Goal: Task Accomplishment & Management: Manage account settings

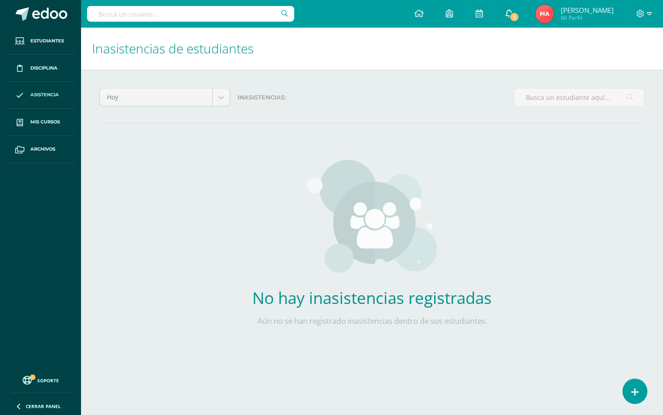
click at [517, 14] on span "1" at bounding box center [515, 17] width 10 height 10
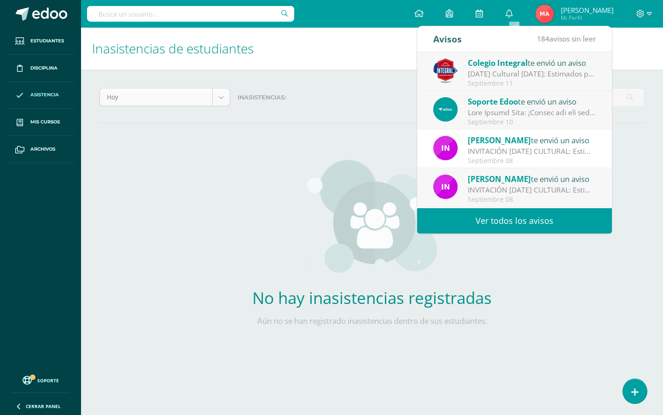
click at [171, 99] on body "Estudiantes Disciplina Asistencia Mis cursos Archivos Soporte Centro de ayuda Ú…" at bounding box center [331, 187] width 663 height 374
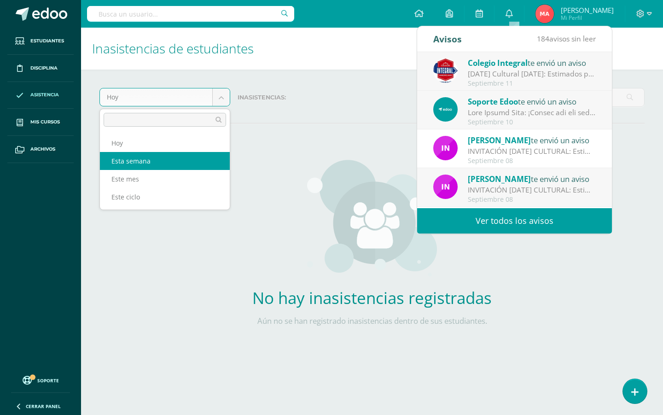
select select "week"
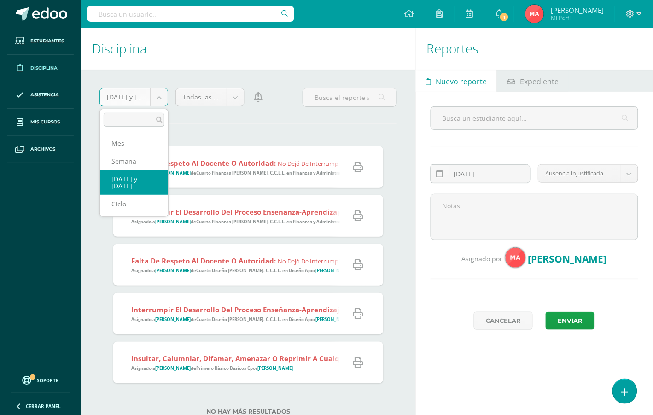
click at [140, 101] on body "Estudiantes Disciplina Asistencia Mis cursos Archivos Soporte Centro de ayuda Ú…" at bounding box center [326, 207] width 653 height 415
select select "week"
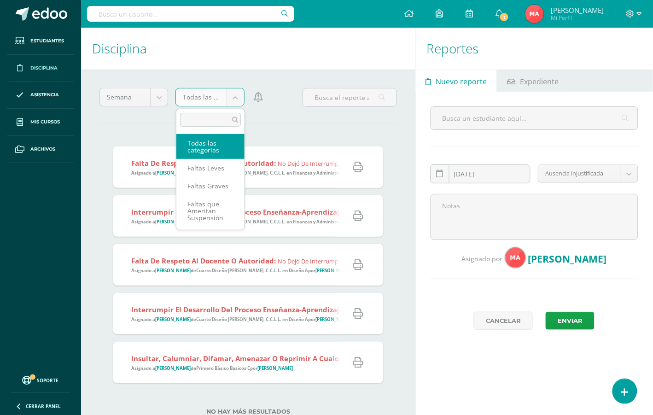
click at [234, 100] on body "Estudiantes Disciplina Asistencia Mis cursos Archivos Soporte Centro de ayuda Ú…" at bounding box center [326, 207] width 653 height 415
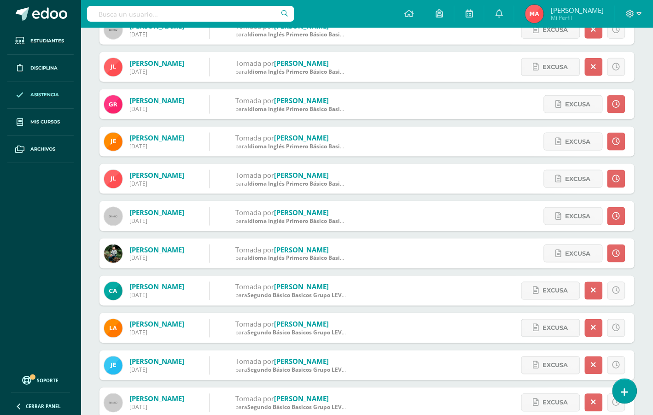
scroll to position [1028, 0]
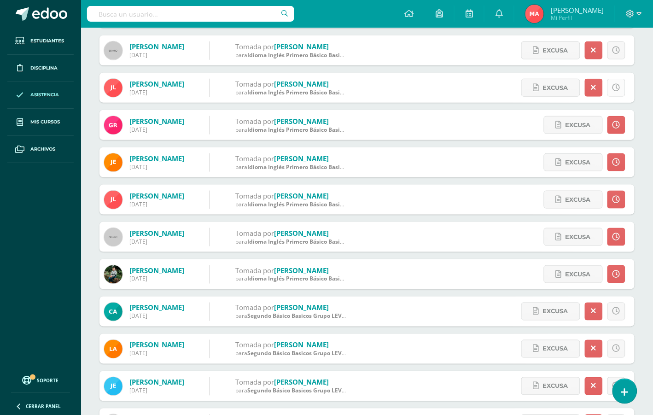
click at [616, 85] on icon at bounding box center [617, 88] width 8 height 8
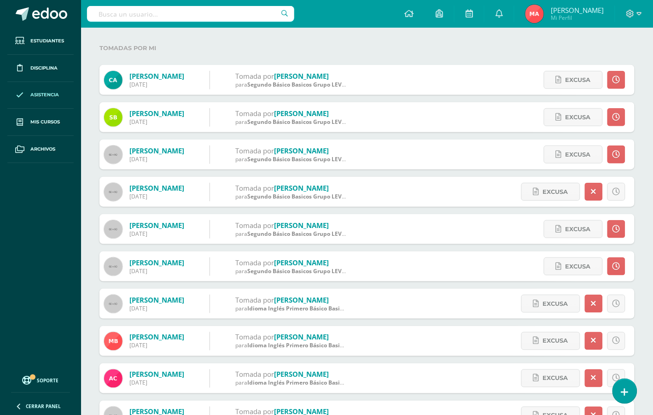
scroll to position [115, 0]
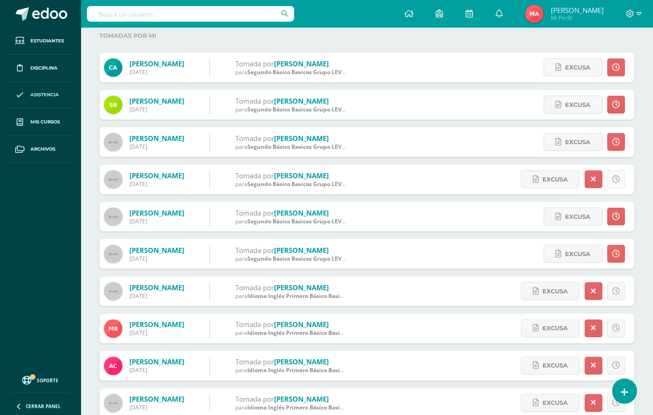
click at [614, 178] on icon at bounding box center [617, 180] width 8 height 8
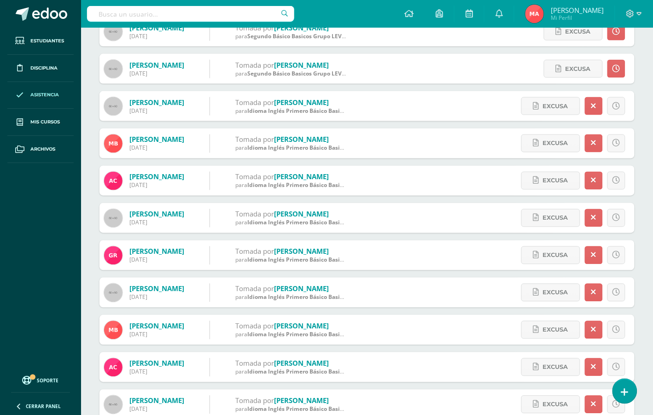
scroll to position [230, 0]
